Goal: Find specific page/section: Find specific page/section

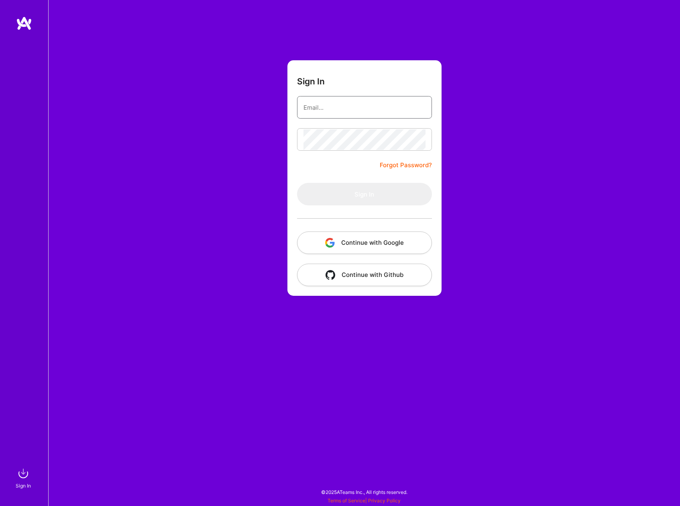
click at [372, 112] on input "email" at bounding box center [365, 107] width 122 height 20
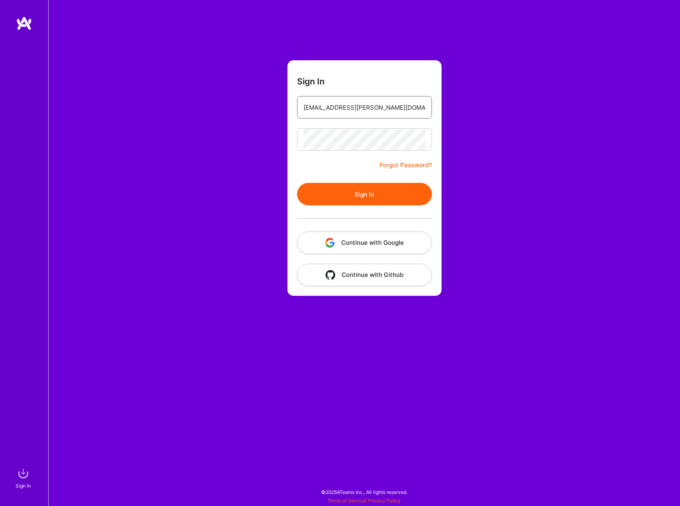
type input "[EMAIL_ADDRESS][PERSON_NAME][DOMAIN_NAME]"
click at [366, 188] on button "Sign In" at bounding box center [364, 194] width 135 height 22
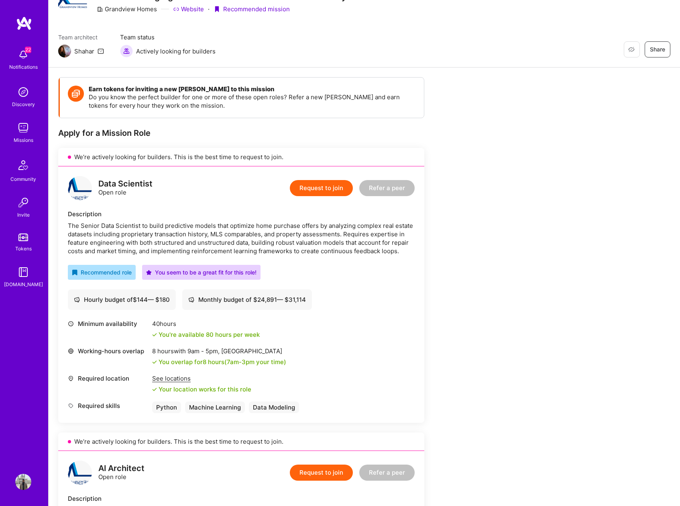
scroll to position [14, 0]
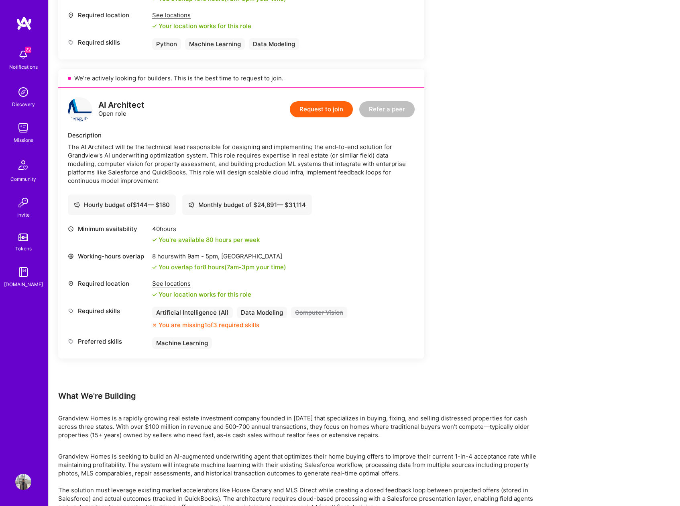
scroll to position [403, 0]
click at [23, 129] on img at bounding box center [23, 128] width 16 height 16
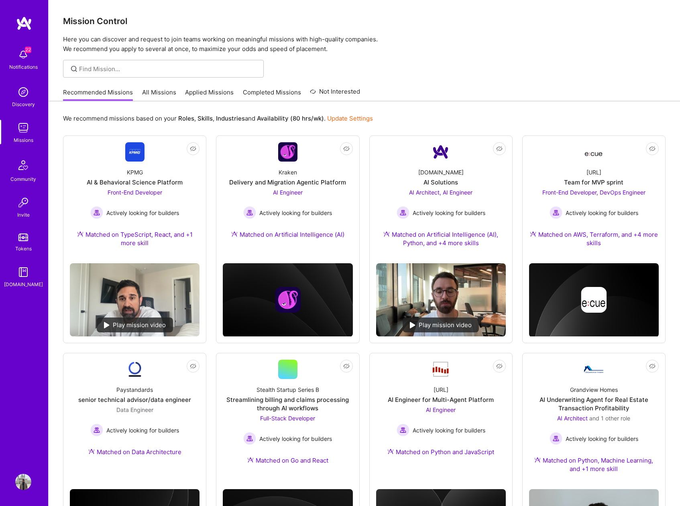
click at [200, 94] on link "Applied Missions" at bounding box center [209, 94] width 49 height 13
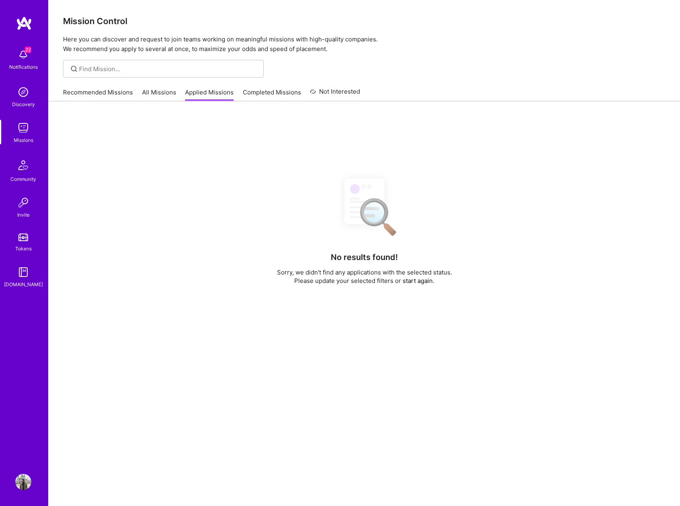
click at [168, 92] on link "All Missions" at bounding box center [159, 94] width 34 height 13
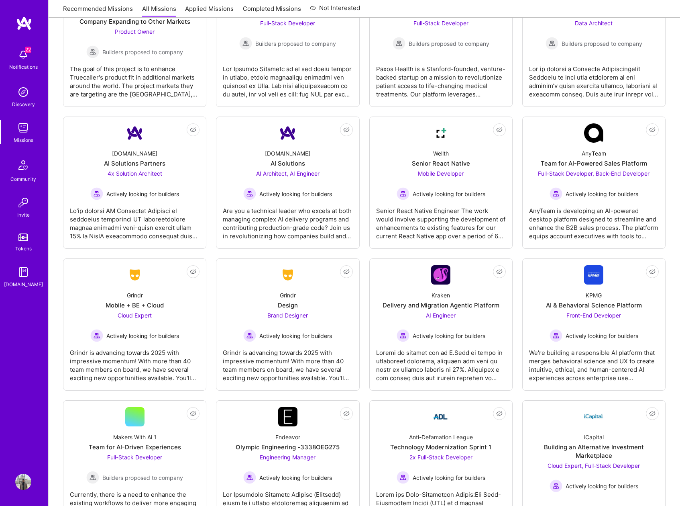
scroll to position [1541, 0]
